Goal: Check status: Check status

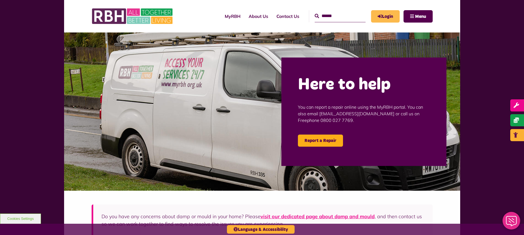
click at [398, 13] on link "Login" at bounding box center [385, 16] width 29 height 12
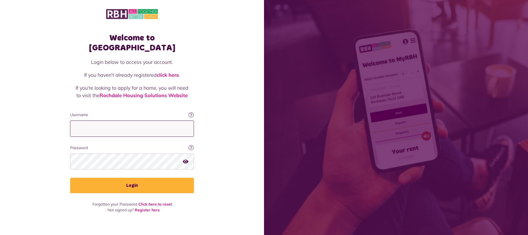
click at [94, 121] on input "Username" at bounding box center [132, 129] width 124 height 16
type input "**********"
click at [70, 178] on button "Login" at bounding box center [132, 185] width 124 height 15
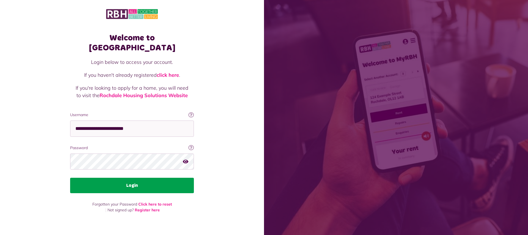
click at [137, 178] on button "Login" at bounding box center [132, 185] width 124 height 15
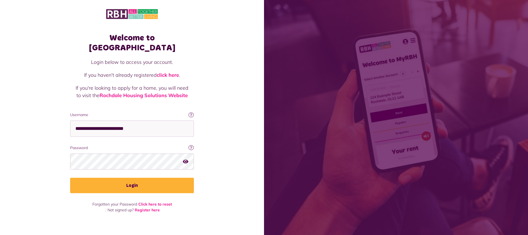
click at [187, 159] on icon "button" at bounding box center [186, 161] width 6 height 5
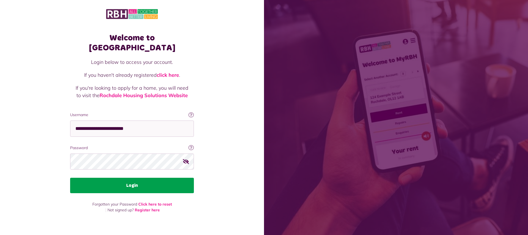
click at [134, 178] on button "Login" at bounding box center [132, 185] width 124 height 15
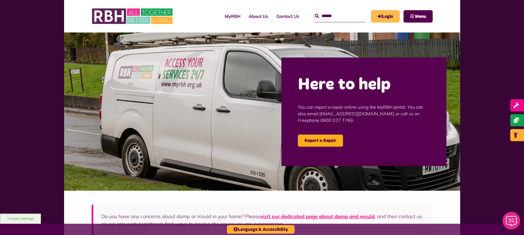
click at [399, 13] on link "Login" at bounding box center [385, 16] width 29 height 12
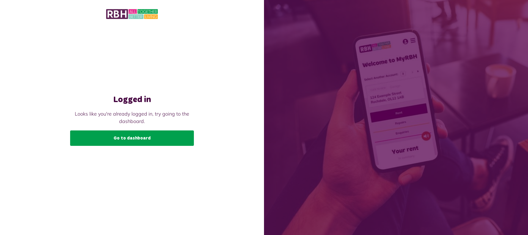
click at [151, 139] on link "Go to dashboard" at bounding box center [132, 137] width 124 height 15
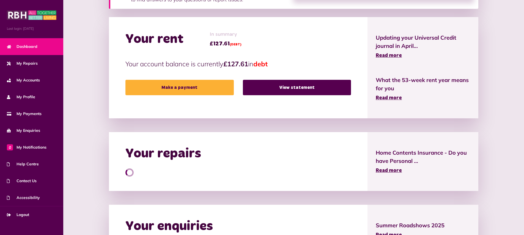
scroll to position [118, 0]
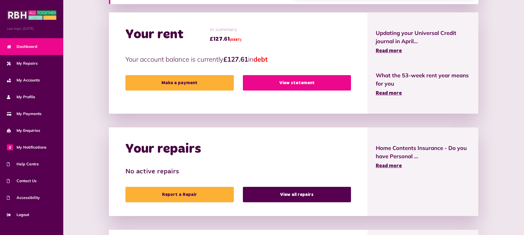
click at [351, 84] on link "View statement" at bounding box center [297, 82] width 108 height 15
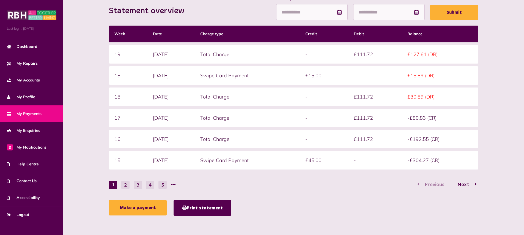
scroll to position [778, 0]
click at [121, 189] on button "2" at bounding box center [125, 185] width 8 height 8
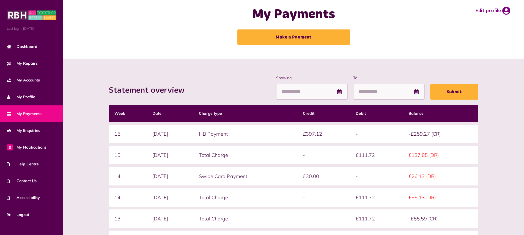
scroll to position [0, 0]
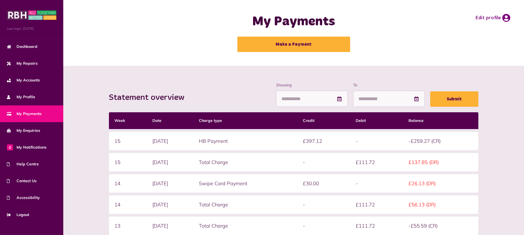
click at [0, 0] on button "Menu" at bounding box center [0, 0] width 0 height 0
click at [31, 133] on span "My Enquiries" at bounding box center [23, 131] width 33 height 6
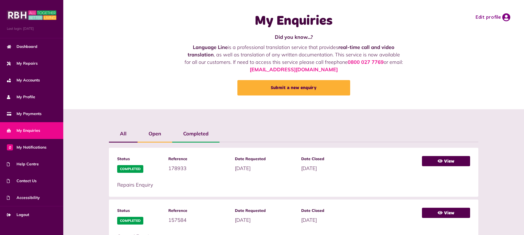
scroll to position [0, 0]
click at [0, 0] on button "Menu" at bounding box center [0, 0] width 0 height 0
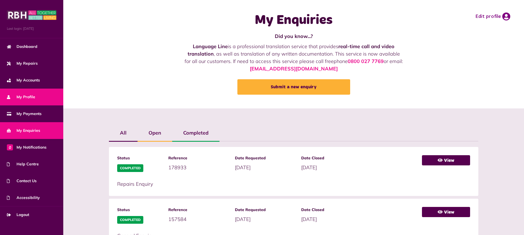
click at [28, 97] on span "My Profile" at bounding box center [21, 97] width 28 height 6
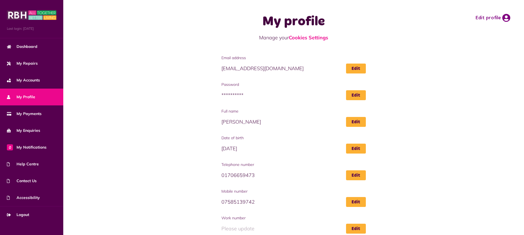
click at [0, 0] on button "Menu" at bounding box center [0, 0] width 0 height 0
click at [22, 80] on span "My Accounts" at bounding box center [23, 80] width 33 height 6
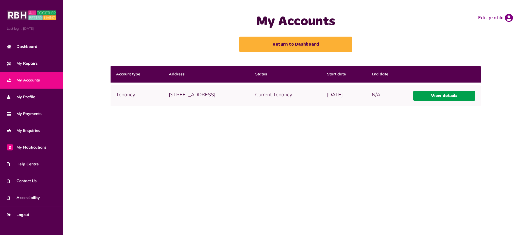
click at [414, 101] on link "View details" at bounding box center [445, 96] width 62 height 10
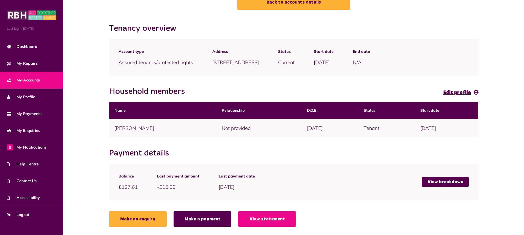
scroll to position [148, 0]
click at [464, 181] on link "View breakdown" at bounding box center [445, 182] width 47 height 10
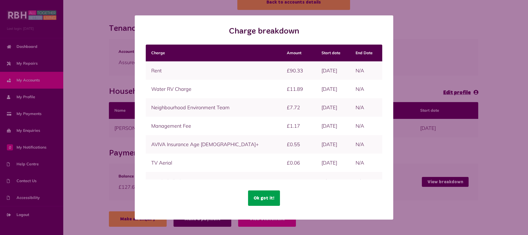
click at [266, 198] on button "Ok got it!" at bounding box center [264, 197] width 32 height 15
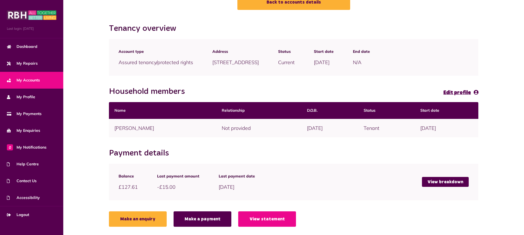
scroll to position [148, 0]
click at [238, 218] on link "View statement" at bounding box center [267, 218] width 58 height 15
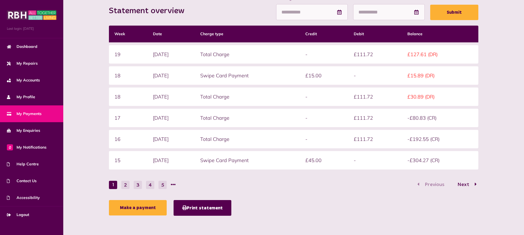
scroll to position [778, 0]
click at [121, 189] on button "2" at bounding box center [125, 185] width 8 height 8
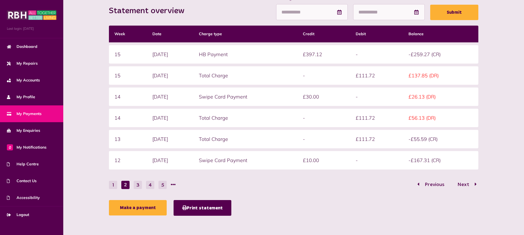
scroll to position [776, 0]
click at [134, 189] on button "3" at bounding box center [138, 185] width 8 height 8
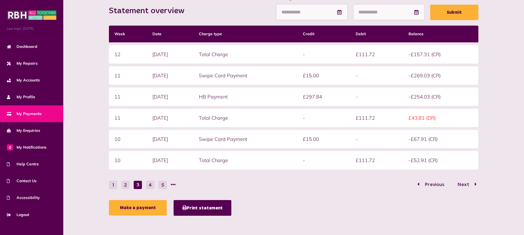
scroll to position [778, 0]
click at [109, 189] on button "1" at bounding box center [113, 185] width 8 height 8
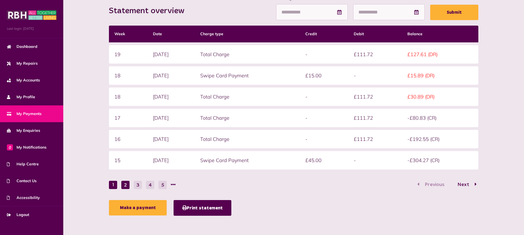
click at [121, 189] on button "2" at bounding box center [125, 185] width 8 height 8
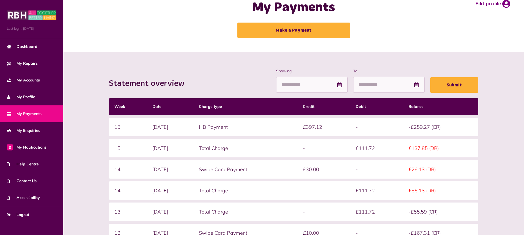
scroll to position [13, 0]
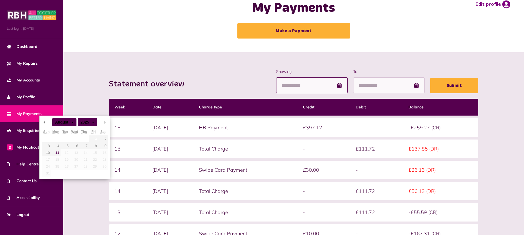
click at [276, 94] on input "Showing" at bounding box center [312, 85] width 72 height 16
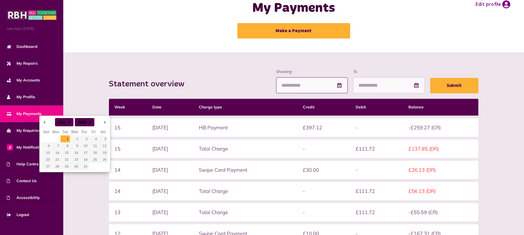
type input "**********"
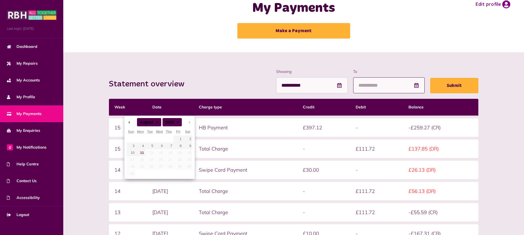
click at [353, 94] on input "To" at bounding box center [389, 85] width 72 height 16
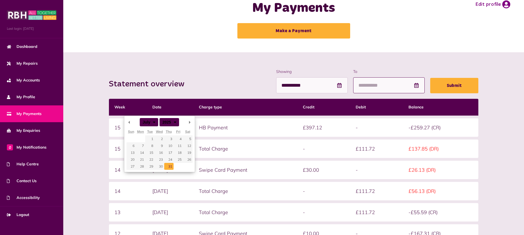
type input "**********"
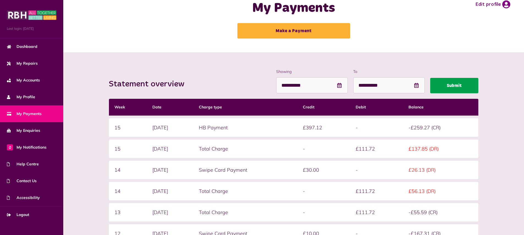
click at [430, 93] on button "Submit" at bounding box center [454, 85] width 48 height 15
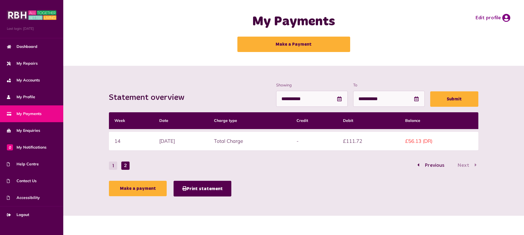
scroll to position [82, 0]
click at [109, 170] on button "1" at bounding box center [113, 166] width 8 height 8
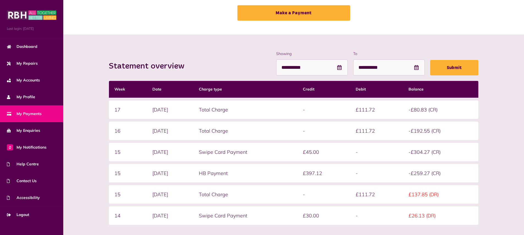
scroll to position [0, 0]
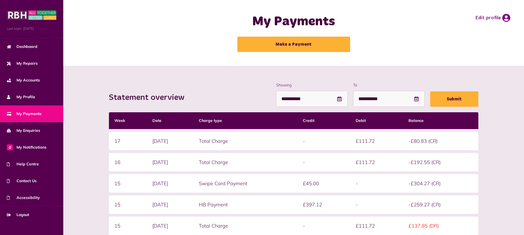
click at [0, 0] on button "Menu" at bounding box center [0, 0] width 0 height 0
click at [18, 78] on span "My Accounts" at bounding box center [23, 80] width 33 height 6
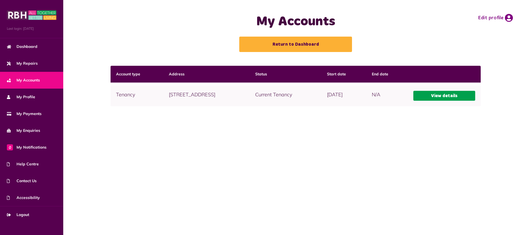
click at [414, 101] on link "View details" at bounding box center [445, 96] width 62 height 10
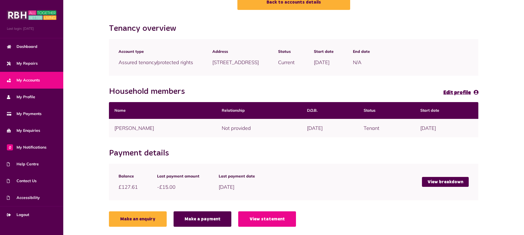
scroll to position [148, 0]
click at [454, 181] on link "View breakdown" at bounding box center [445, 182] width 47 height 10
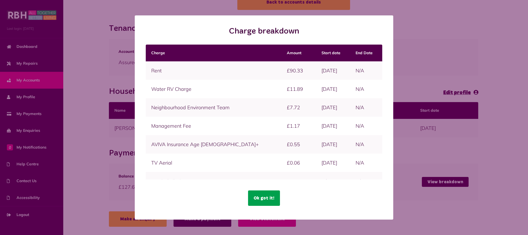
click at [274, 201] on button "Ok got it!" at bounding box center [264, 197] width 32 height 15
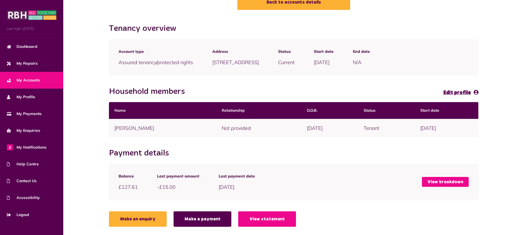
click at [455, 181] on link "View breakdown" at bounding box center [445, 182] width 47 height 10
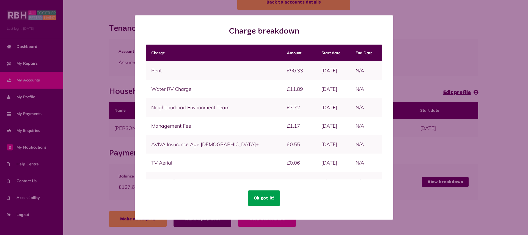
click at [269, 202] on button "Ok got it!" at bounding box center [264, 197] width 32 height 15
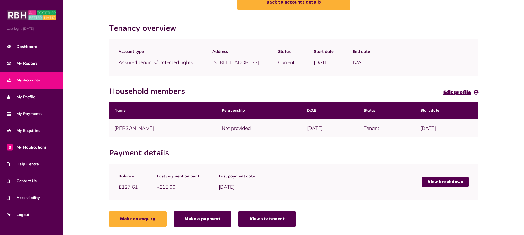
click at [238, 221] on link "View statement" at bounding box center [267, 218] width 58 height 15
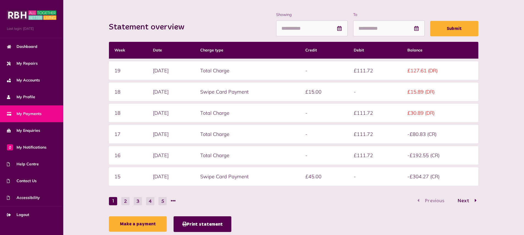
scroll to position [71, 0]
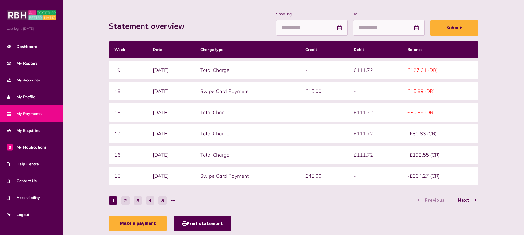
click at [337, 30] on icon at bounding box center [340, 27] width 6 height 5
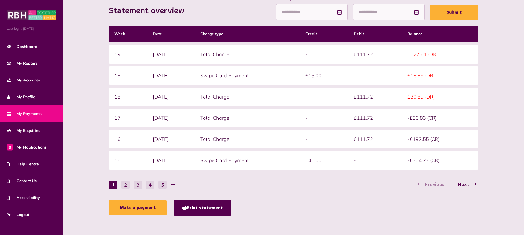
scroll to position [778, 0]
click at [121, 189] on button "2" at bounding box center [125, 185] width 8 height 8
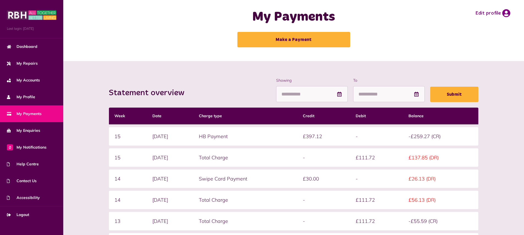
scroll to position [6, 0]
